Goal: Navigation & Orientation: Understand site structure

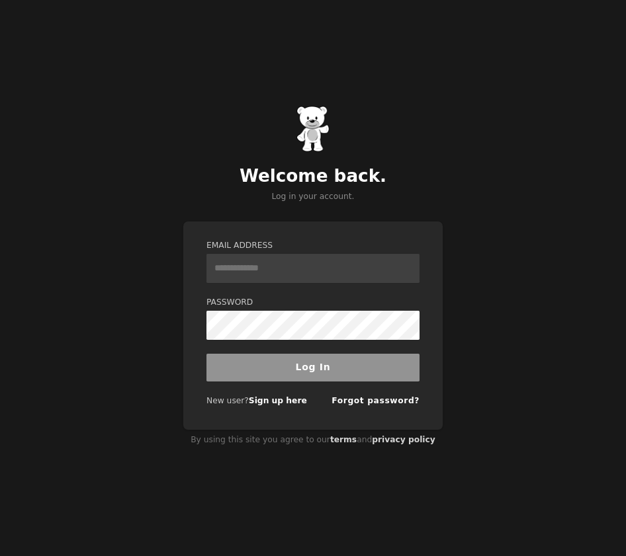
click at [294, 273] on input "Email Address" at bounding box center [312, 268] width 213 height 29
type input "**********"
click at [295, 373] on button "Log In" at bounding box center [312, 368] width 213 height 28
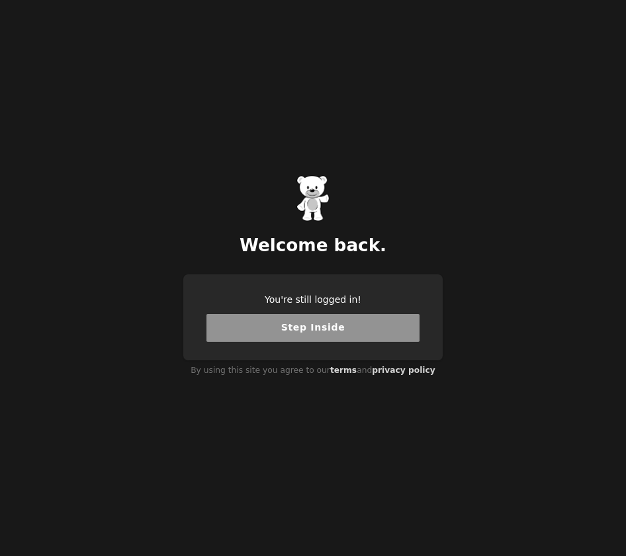
click at [328, 333] on button "Step Inside" at bounding box center [312, 328] width 213 height 28
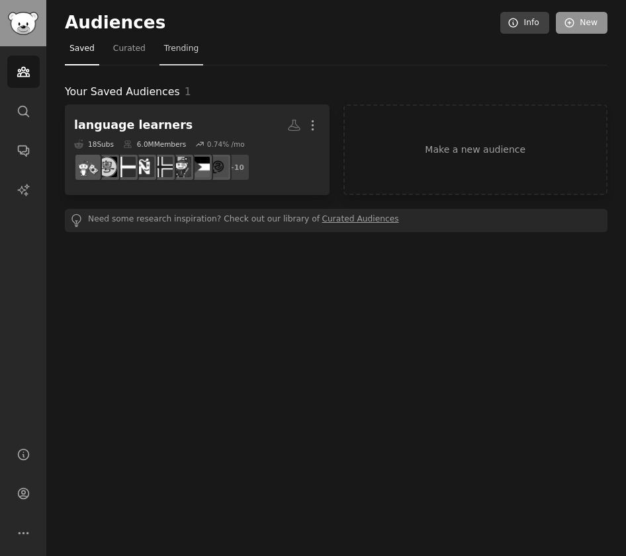
click at [180, 51] on span "Trending" at bounding box center [181, 49] width 34 height 12
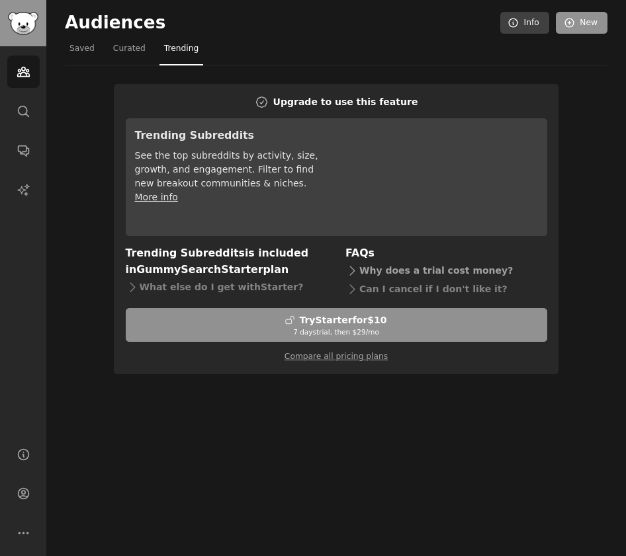
click at [347, 274] on icon at bounding box center [352, 271] width 14 height 14
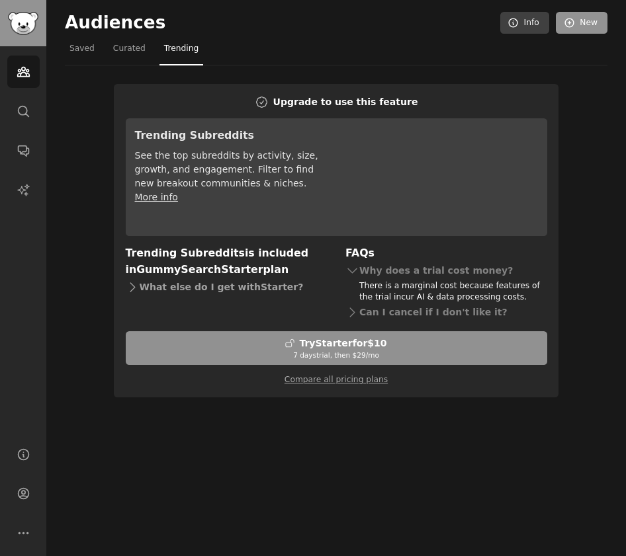
click at [256, 288] on div "What else do I get with Starter ?" at bounding box center [227, 287] width 202 height 19
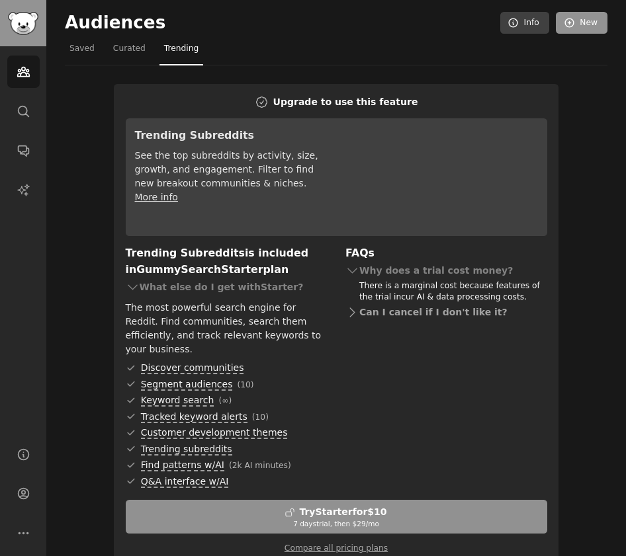
click at [380, 320] on div "Can I cancel if I don't like it?" at bounding box center [446, 313] width 202 height 19
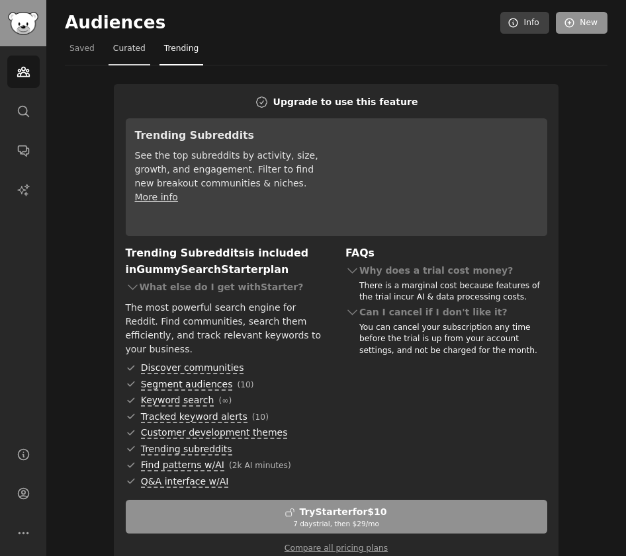
click at [122, 50] on span "Curated" at bounding box center [129, 49] width 32 height 12
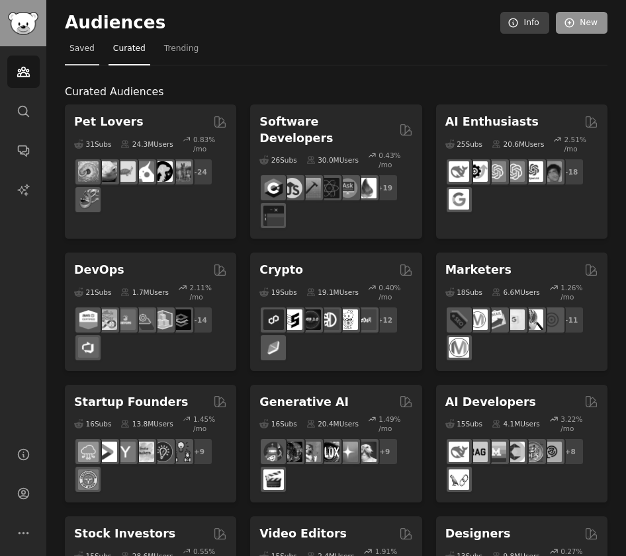
click at [73, 52] on span "Saved" at bounding box center [81, 49] width 25 height 12
